Goal: Use online tool/utility

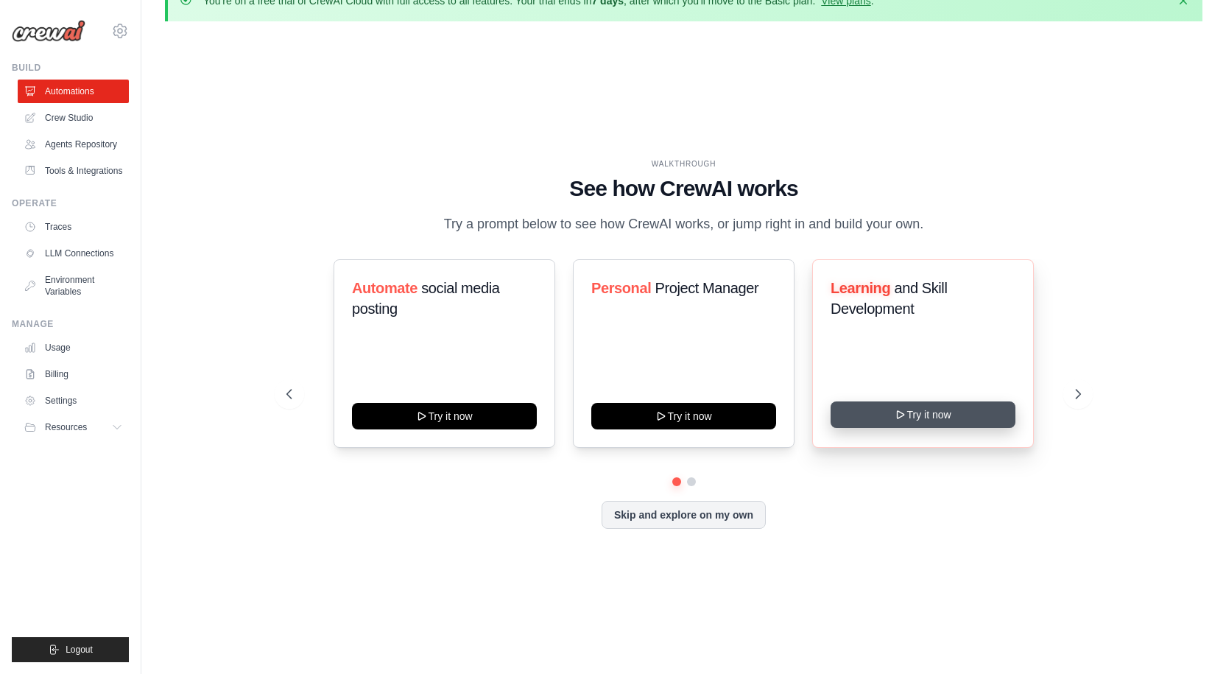
scroll to position [52, 0]
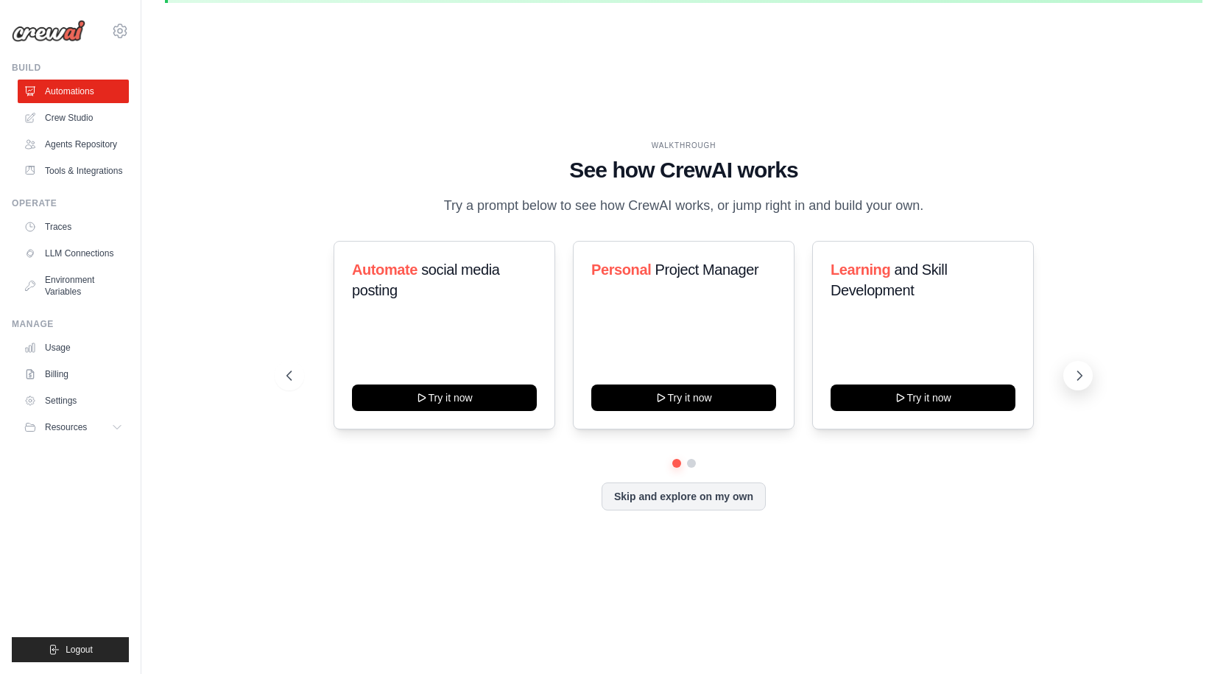
click at [1079, 372] on icon at bounding box center [1080, 375] width 4 height 9
click at [285, 378] on icon at bounding box center [288, 375] width 15 height 15
click at [887, 283] on span "and Skill Development" at bounding box center [889, 279] width 116 height 37
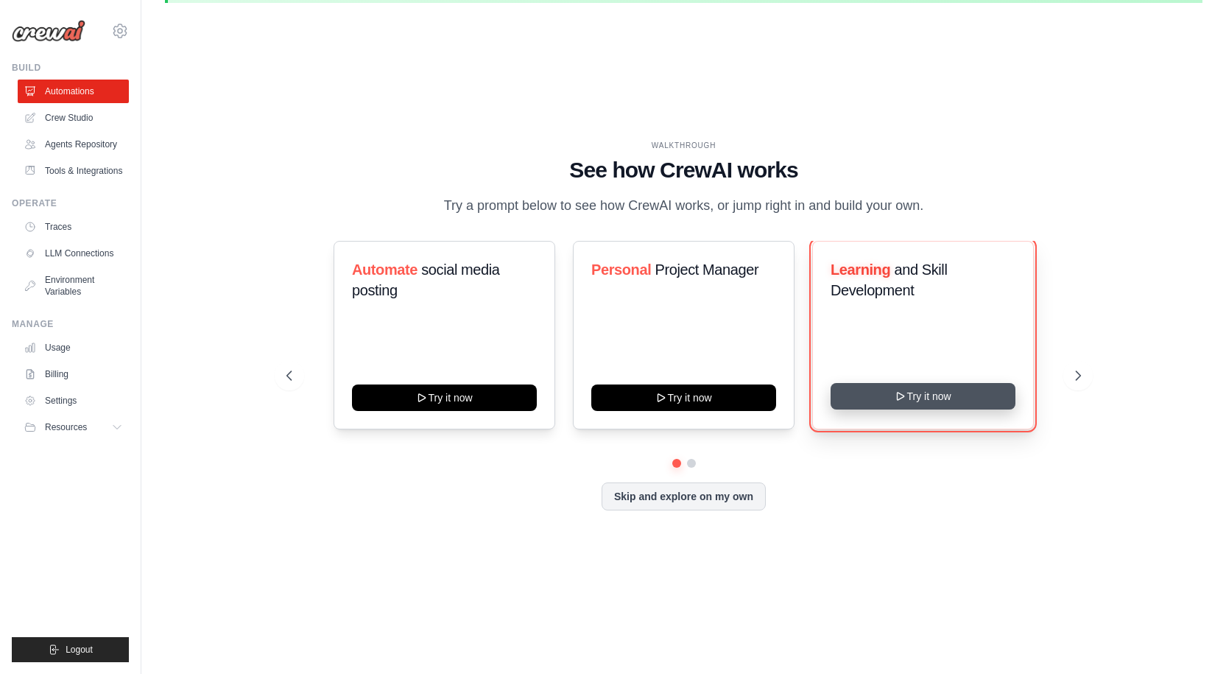
click at [911, 402] on button "Try it now" at bounding box center [923, 396] width 185 height 27
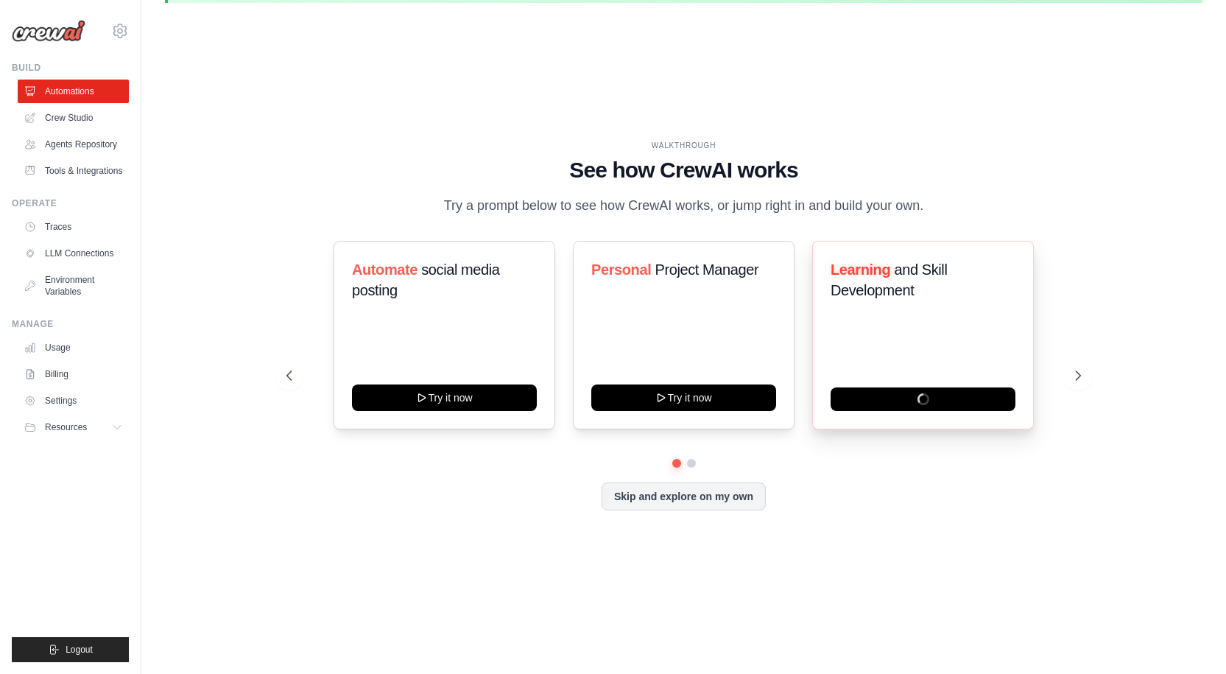
scroll to position [0, 0]
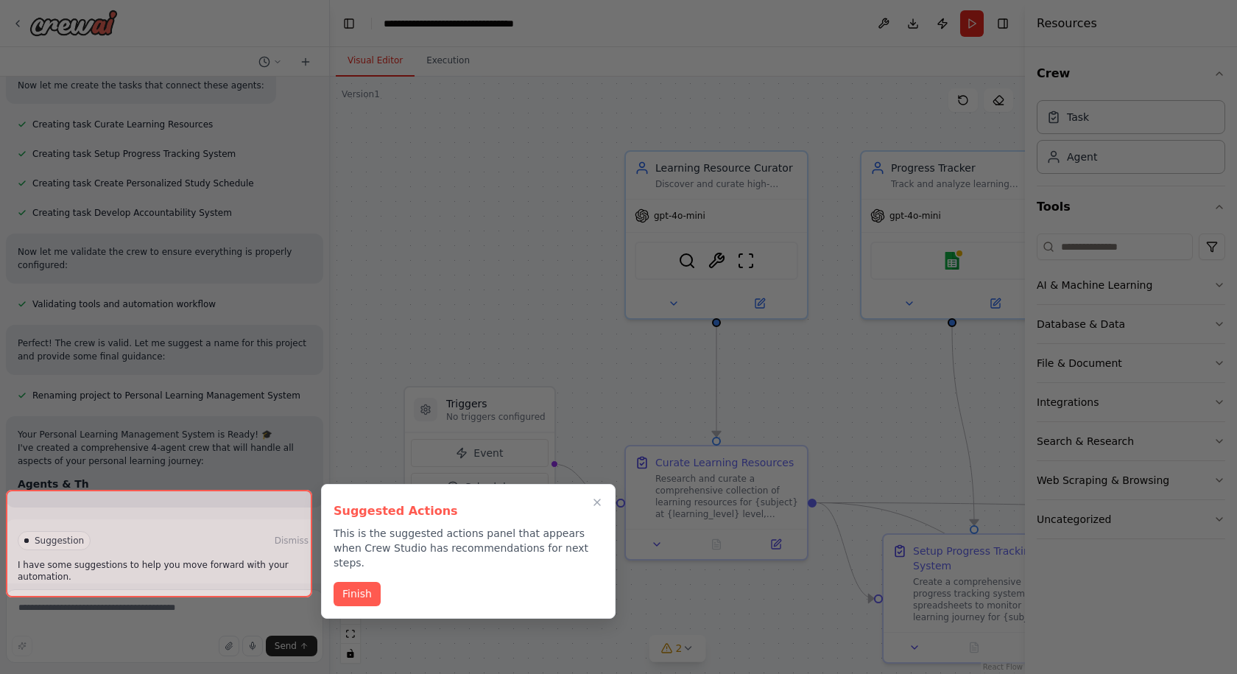
scroll to position [793, 0]
